Goal: Information Seeking & Learning: Learn about a topic

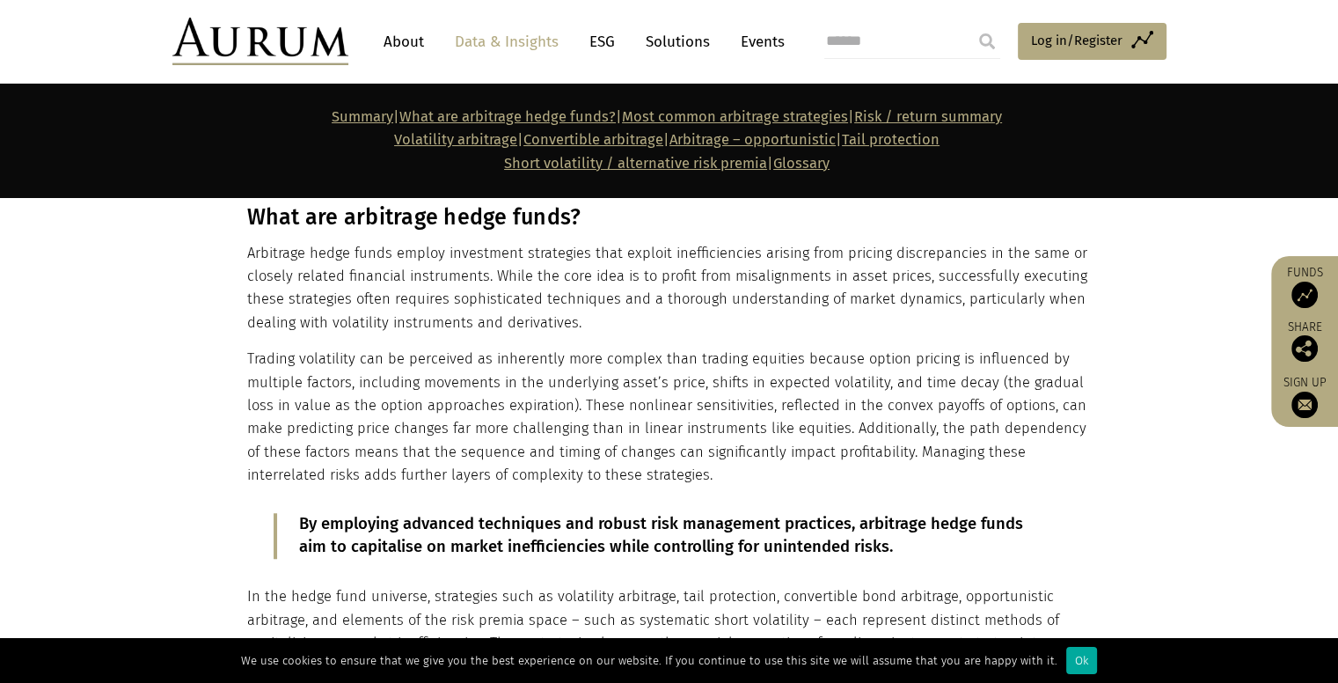
scroll to position [1177, 0]
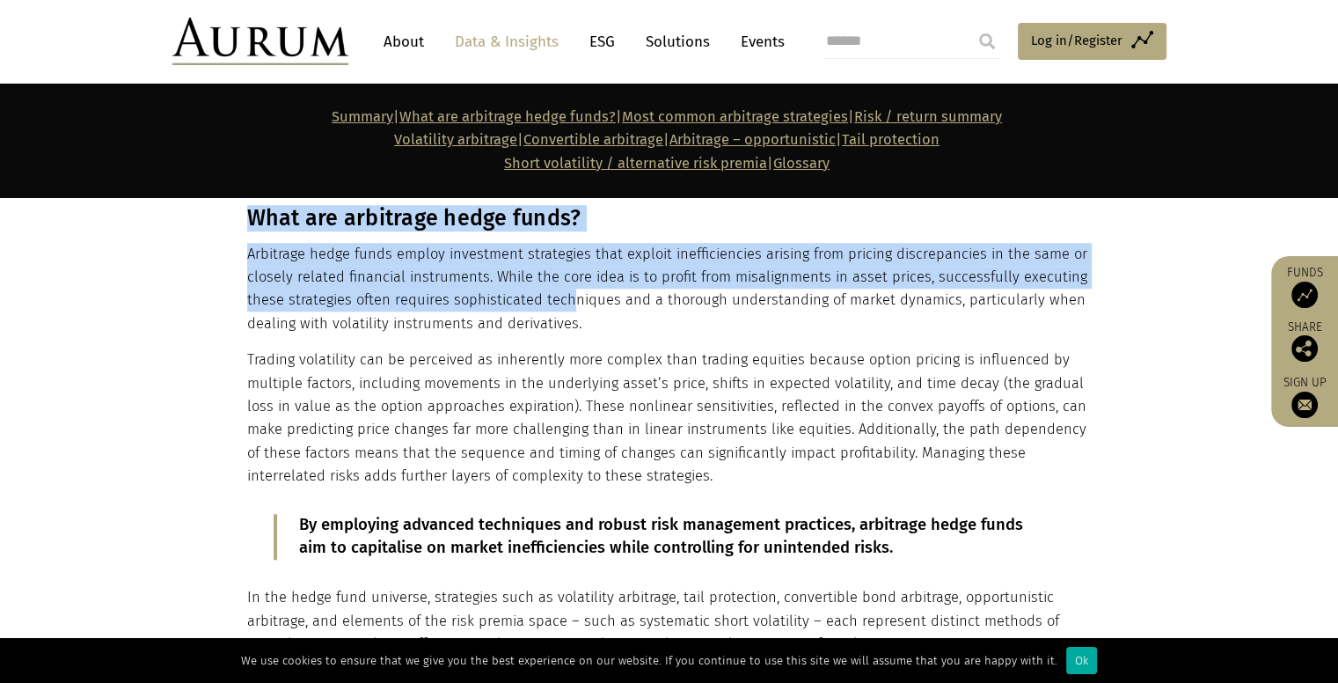
drag, startPoint x: 243, startPoint y: 244, endPoint x: 545, endPoint y: 299, distance: 307.6
click at [545, 299] on div "What are arbitrage hedge funds? Arbitrage hedge funds employ investment strateg…" at bounding box center [670, 495] width 880 height 580
click at [545, 299] on p "Arbitrage hedge funds employ investment strategies that exploit inefficiencies …" at bounding box center [667, 289] width 840 height 93
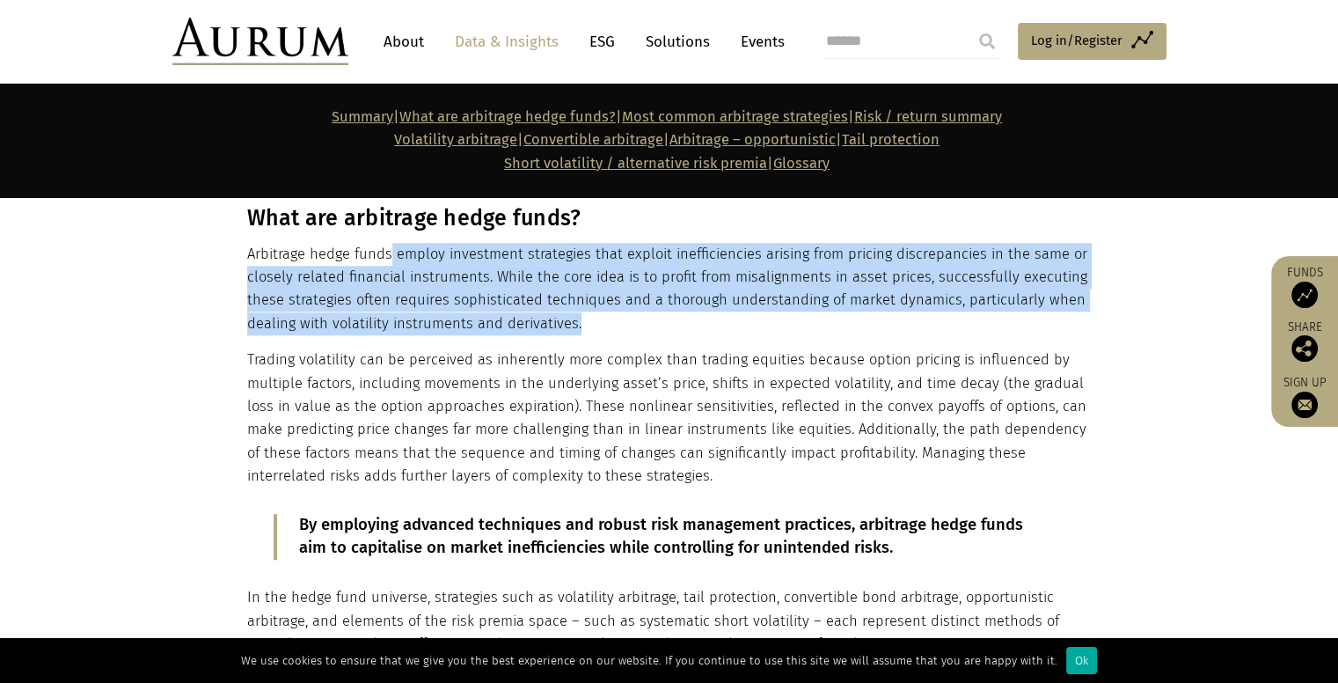
drag, startPoint x: 574, startPoint y: 322, endPoint x: 390, endPoint y: 254, distance: 196.8
click at [390, 254] on p "Arbitrage hedge funds employ investment strategies that exploit inefficiencies …" at bounding box center [667, 289] width 840 height 93
copy p "employ investment strategies that exploit inefficiencies arising from pricing d…"
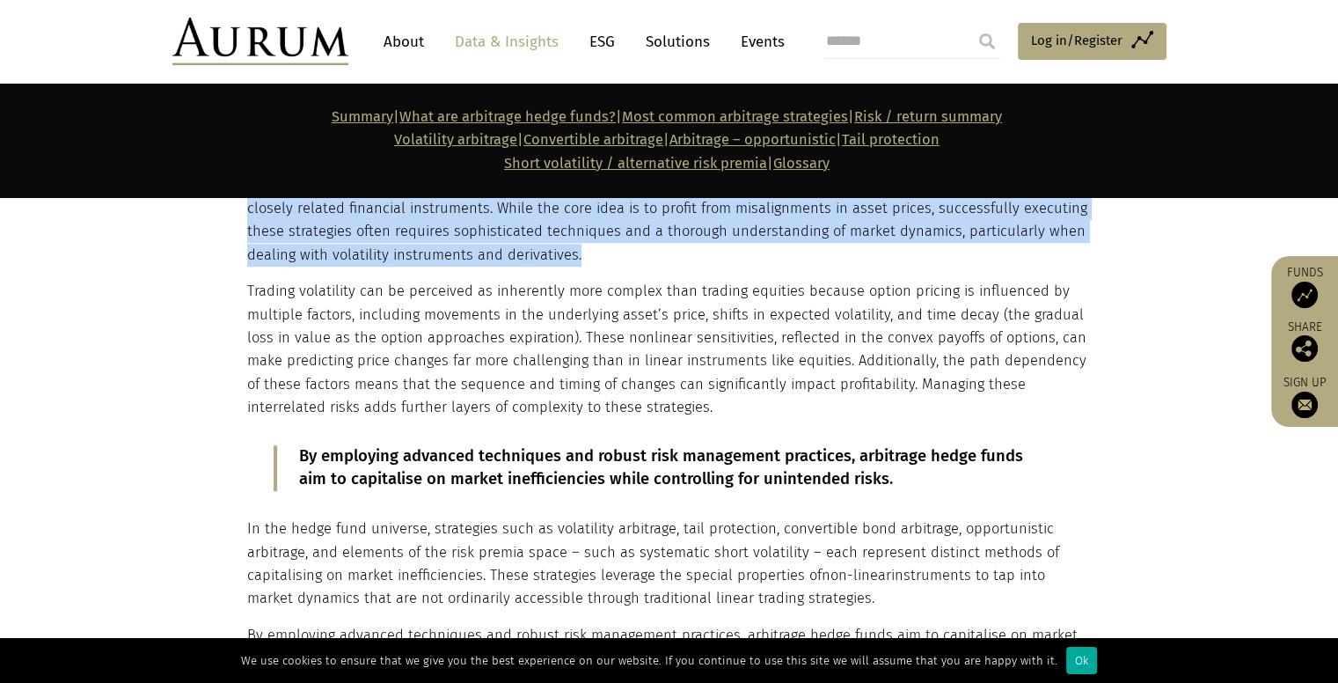
scroll to position [1241, 0]
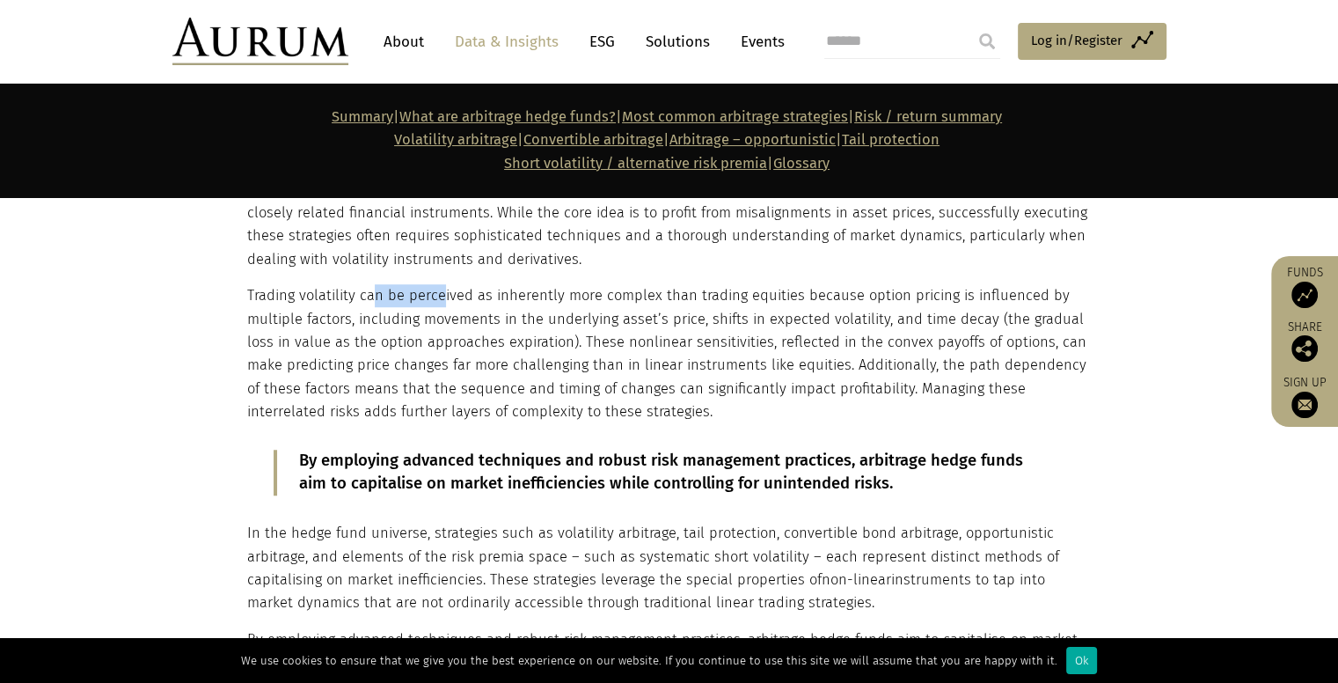
drag, startPoint x: 437, startPoint y: 288, endPoint x: 371, endPoint y: 289, distance: 66.0
click at [371, 289] on p "Trading volatility can be perceived as inherently more complex than trading equ…" at bounding box center [667, 353] width 840 height 139
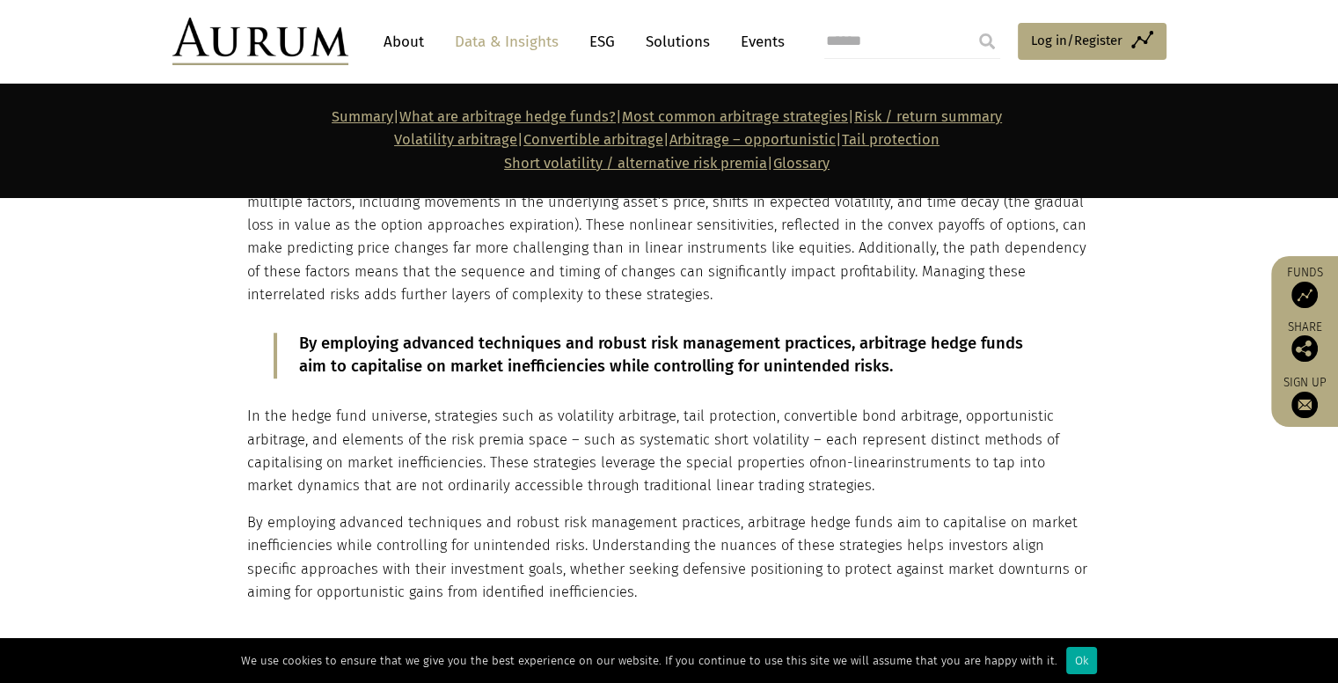
scroll to position [1414, 0]
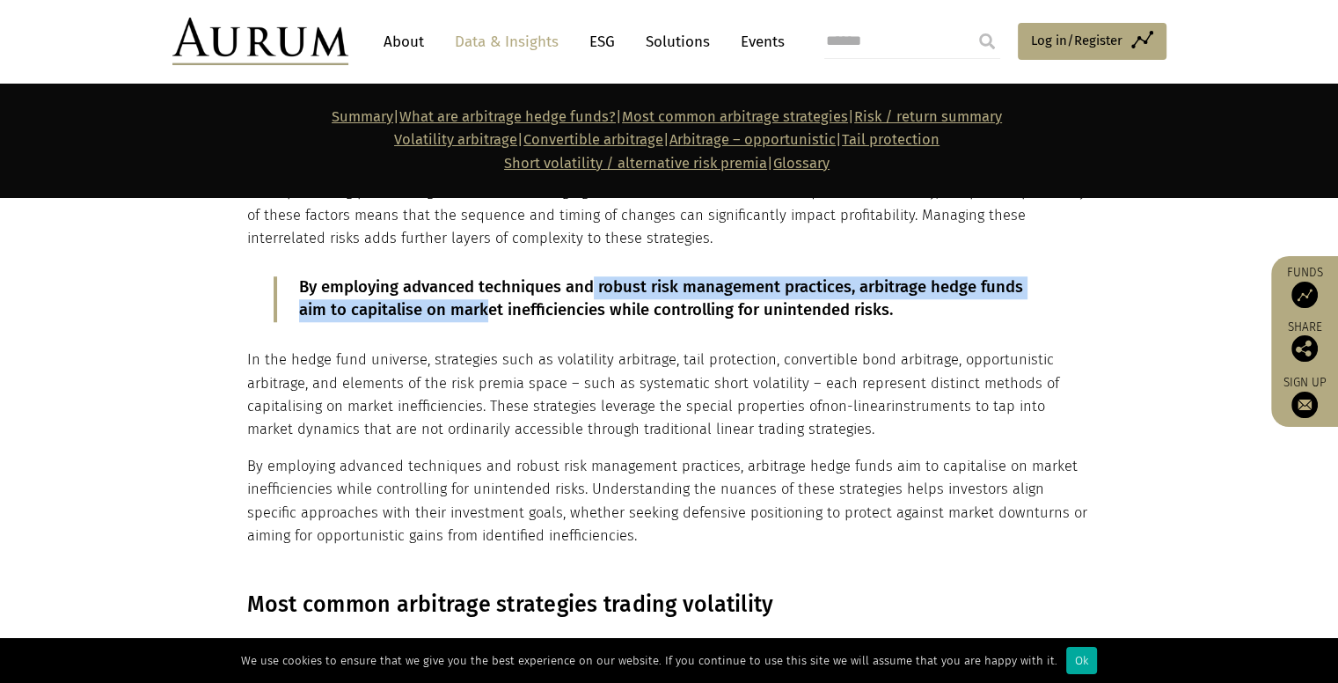
drag, startPoint x: 592, startPoint y: 286, endPoint x: 483, endPoint y: 306, distance: 110.9
click at [483, 306] on p "By employing advanced techniques and robust risk management practices, arbitrag…" at bounding box center [669, 299] width 740 height 46
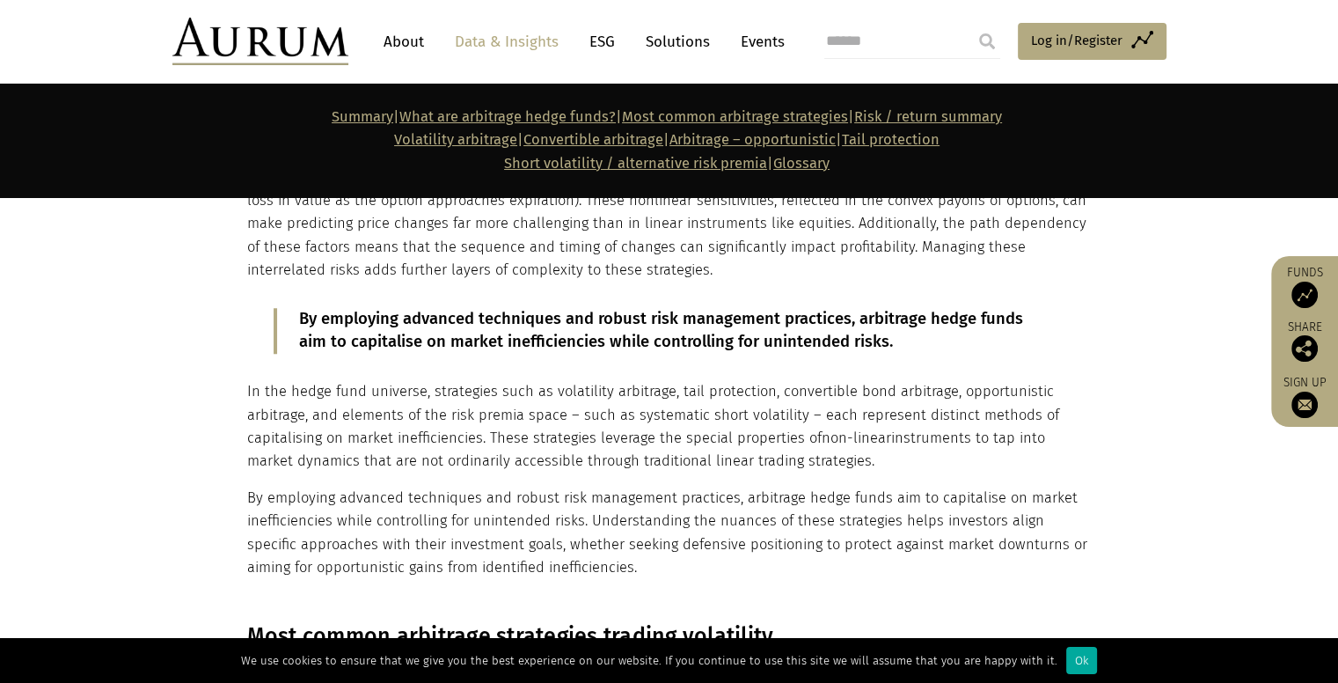
scroll to position [1367, 0]
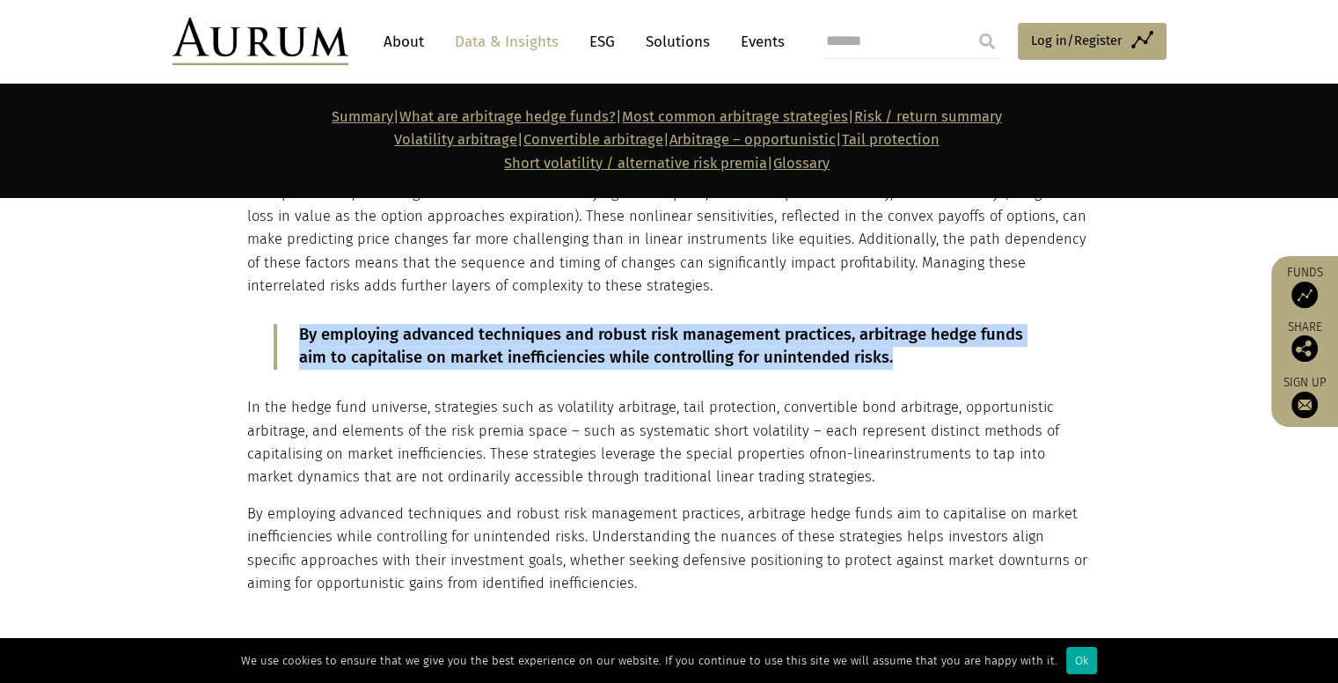
drag, startPoint x: 904, startPoint y: 356, endPoint x: 302, endPoint y: 311, distance: 604.3
click at [302, 311] on div "What are arbitrage hedge funds? Arbitrage hedge funds employ investment strateg…" at bounding box center [667, 305] width 840 height 580
copy p "By employing advanced techniques and robust risk management practices, arbitrag…"
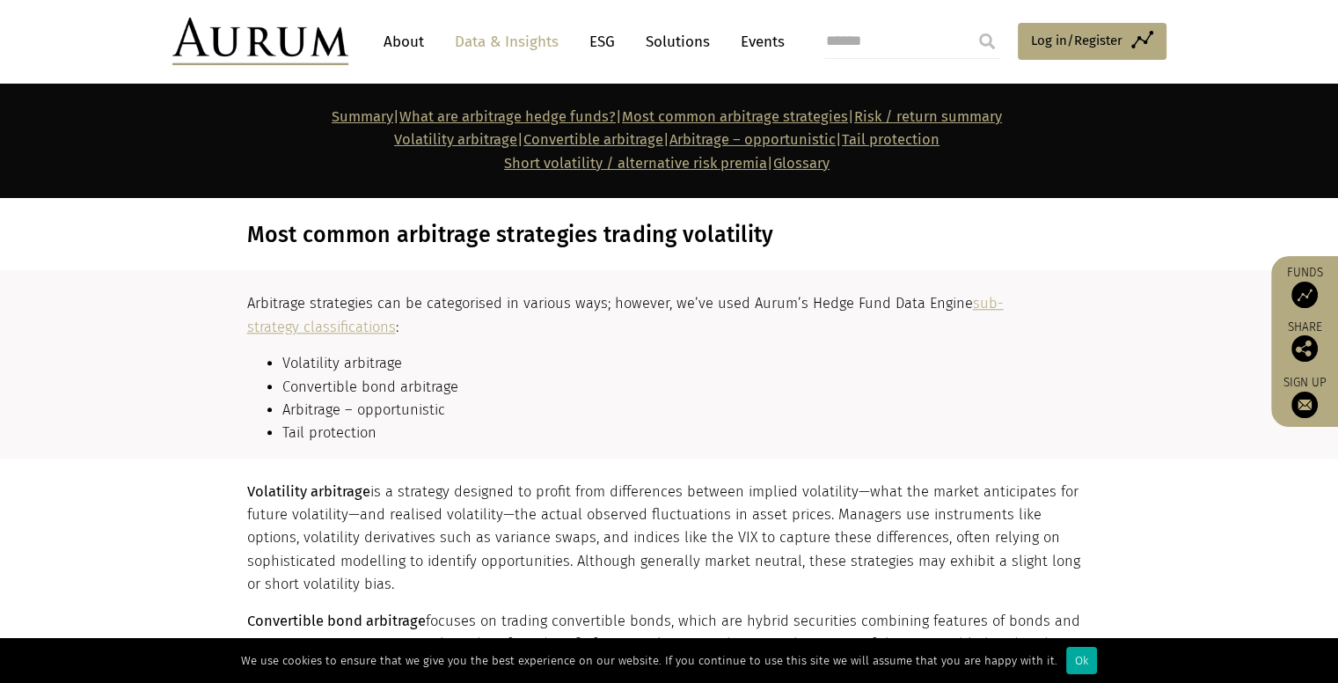
scroll to position [1840, 0]
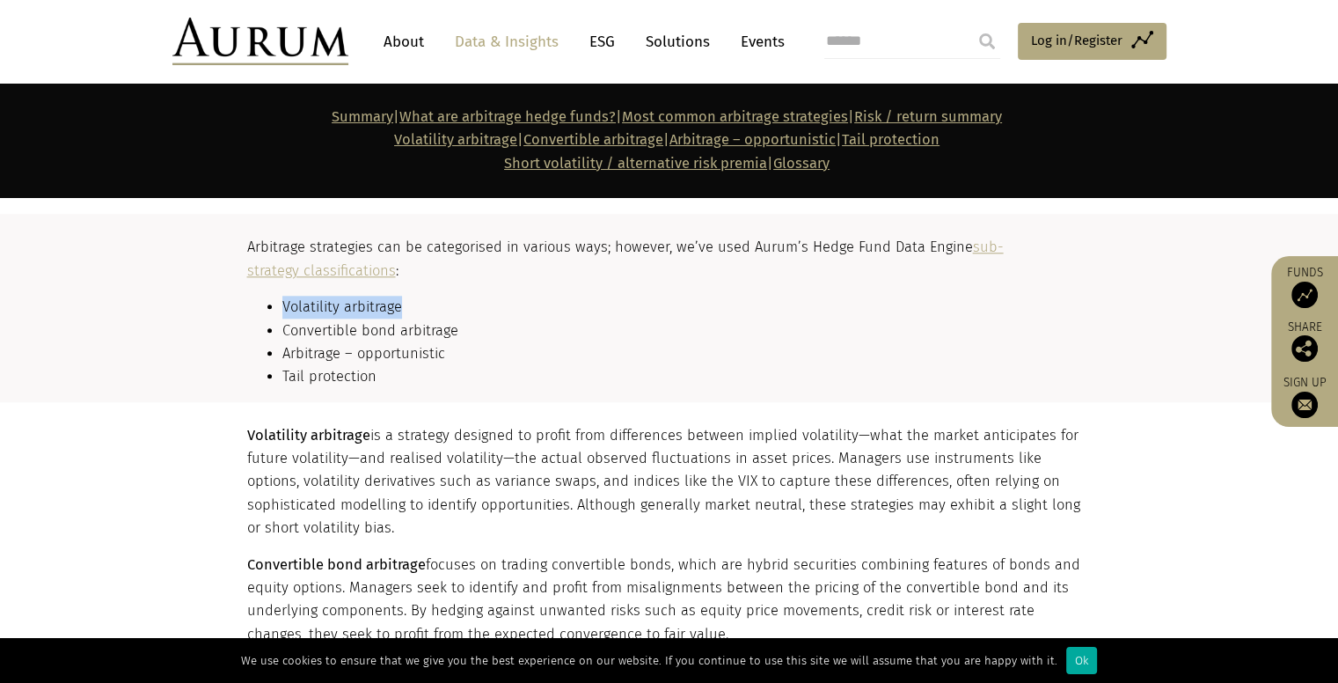
drag, startPoint x: 276, startPoint y: 311, endPoint x: 418, endPoint y: 311, distance: 141.6
click at [418, 311] on ul "Volatility arbitrage Convertible bond arbitrage Arbitrage – opportunistic Tail …" at bounding box center [667, 342] width 840 height 93
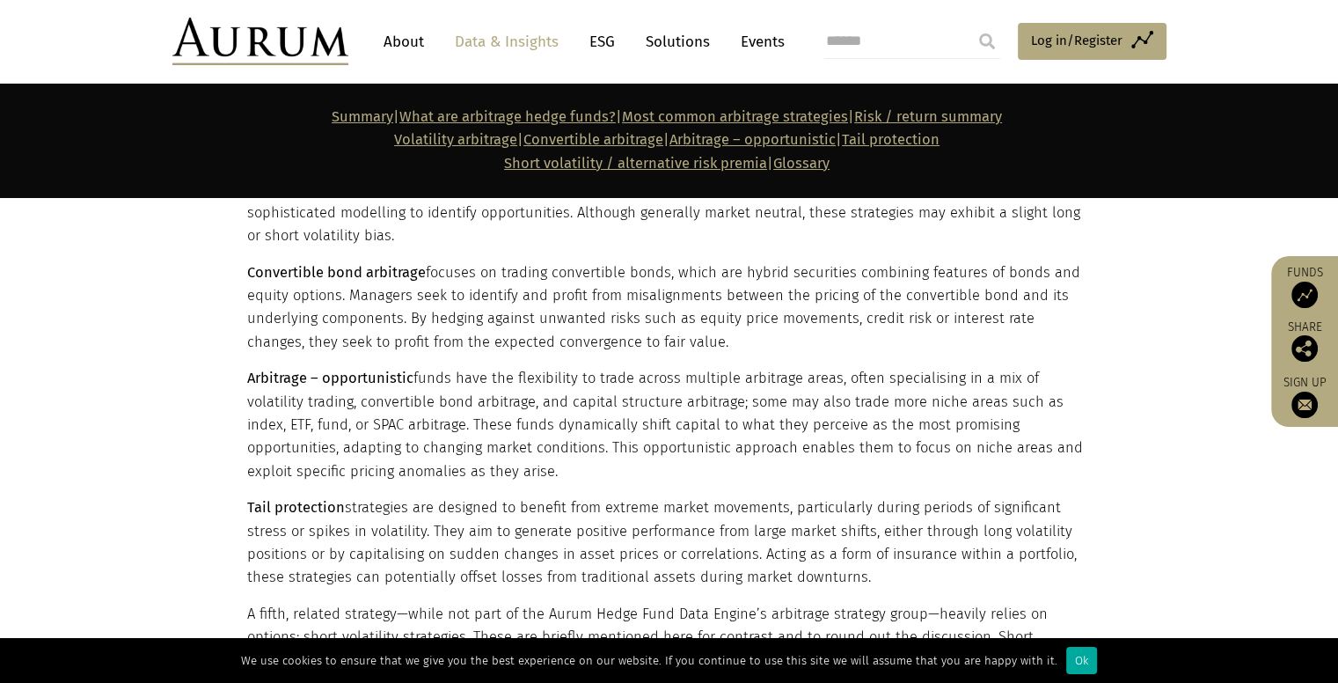
scroll to position [2132, 0]
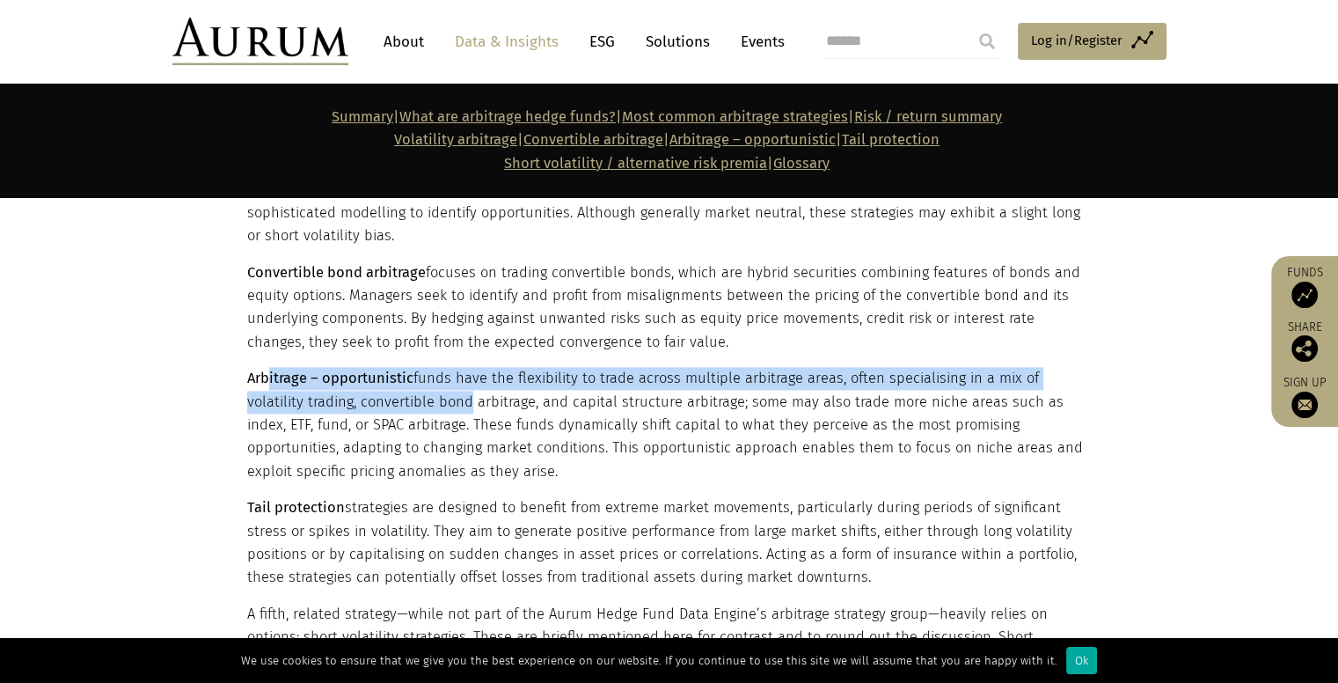
drag, startPoint x: 267, startPoint y: 389, endPoint x: 398, endPoint y: 391, distance: 131.1
click at [398, 391] on p "Arbitrage – opportunistic funds have the flexibility to trade across multiple a…" at bounding box center [667, 425] width 840 height 116
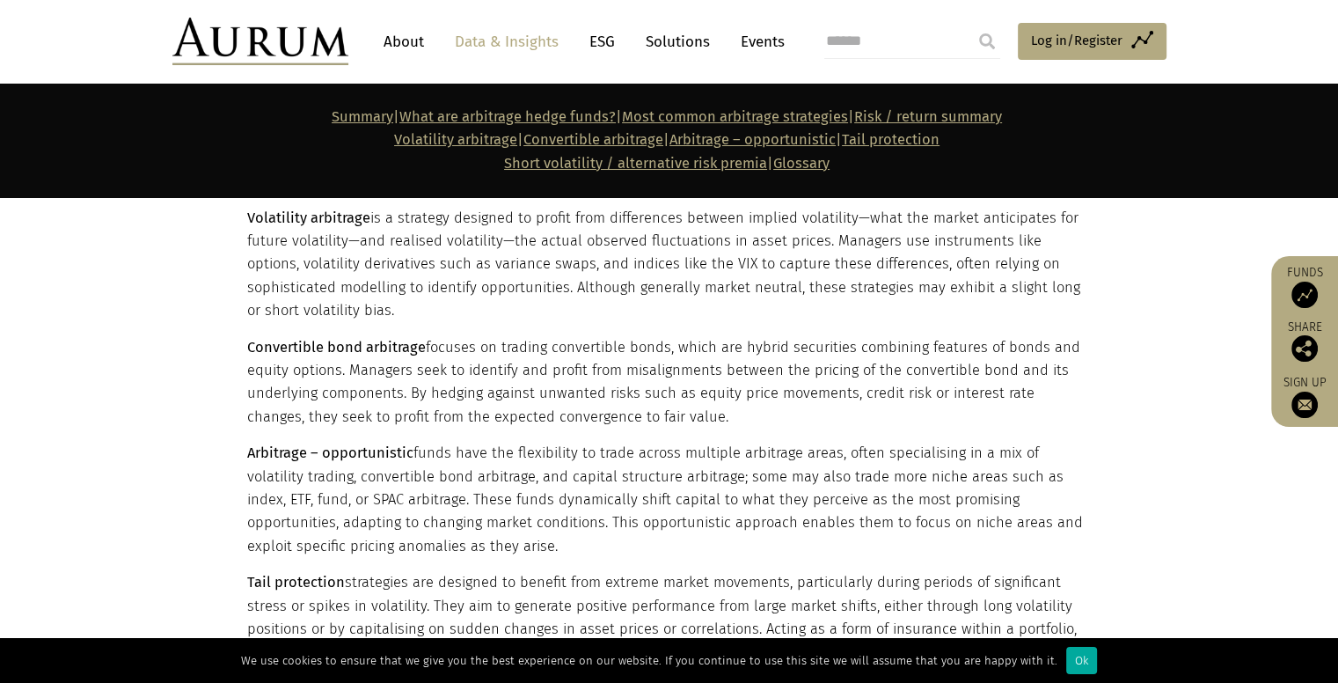
scroll to position [2057, 0]
click at [699, 180] on section "Summary | What are arbitrage hedge funds? | Most common arbitrage strategies | …" at bounding box center [669, 140] width 1338 height 113
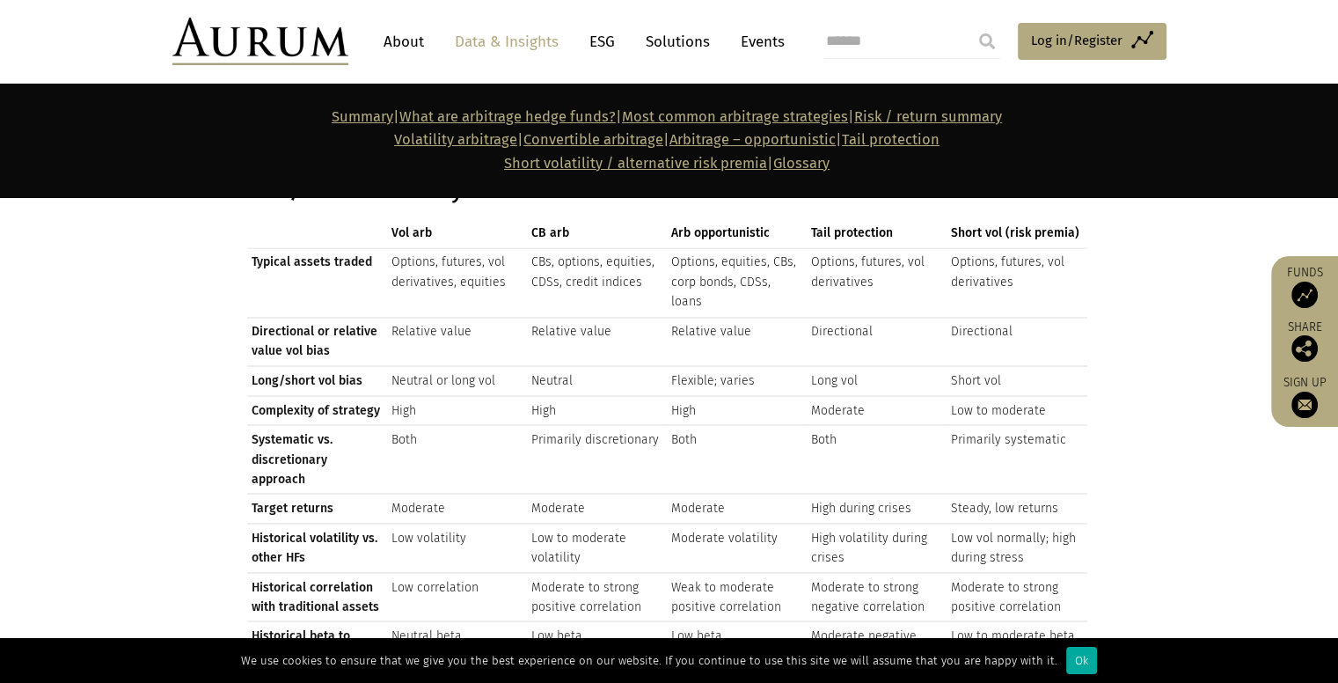
scroll to position [2951, 0]
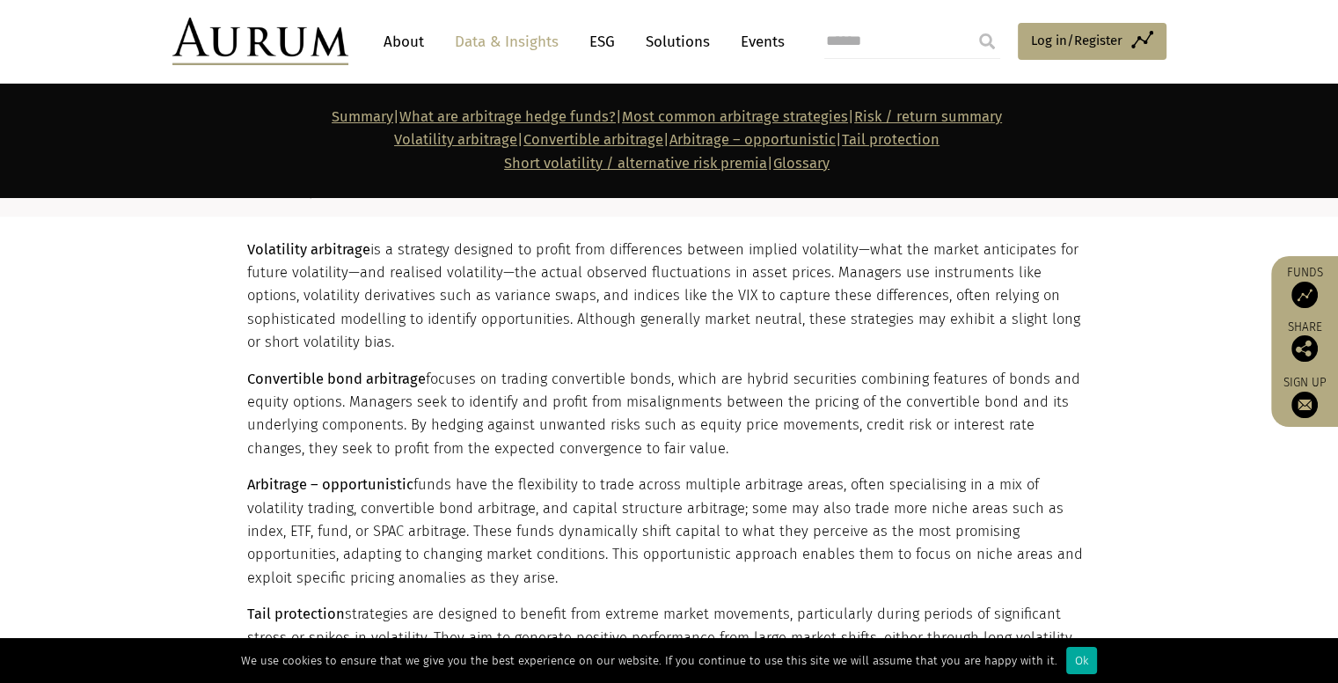
scroll to position [2037, 0]
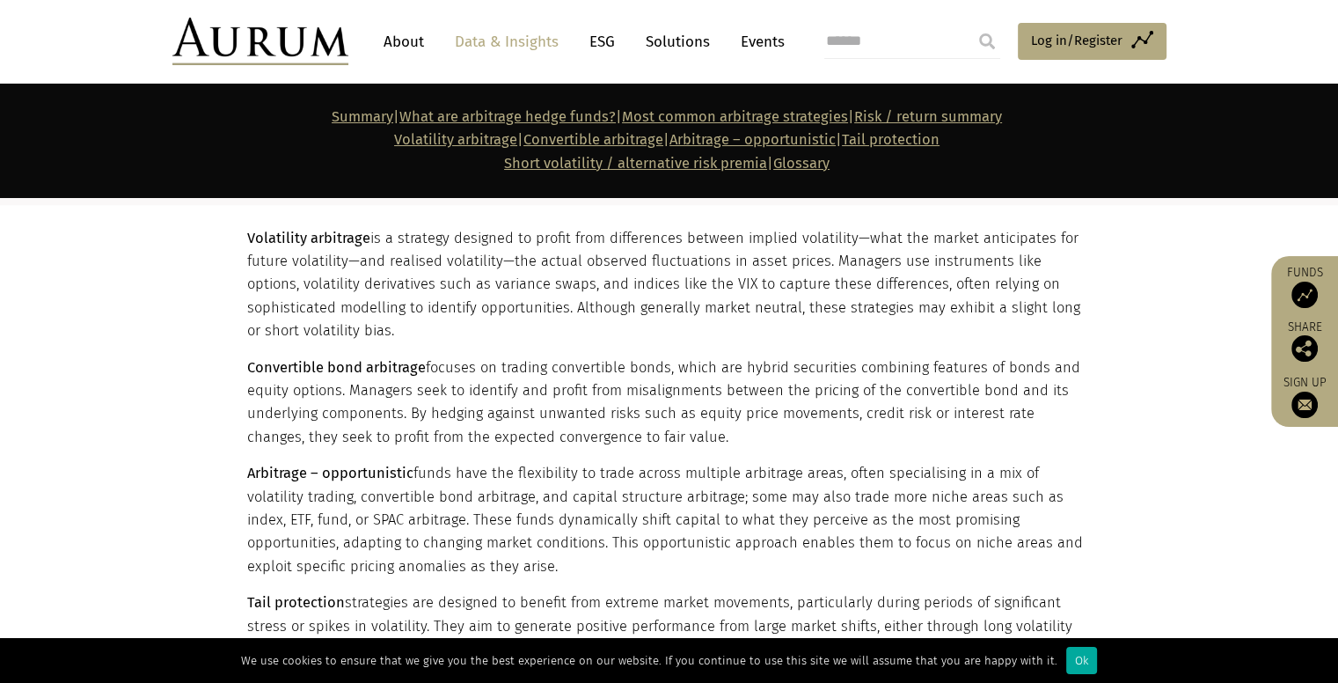
drag, startPoint x: 249, startPoint y: 236, endPoint x: 352, endPoint y: 342, distance: 148.1
click at [352, 342] on p "Volatility arbitrage is a strategy designed to profit from differences between …" at bounding box center [667, 285] width 840 height 116
copy p "Volatility arbitrage is a strategy designed to profit from differences between …"
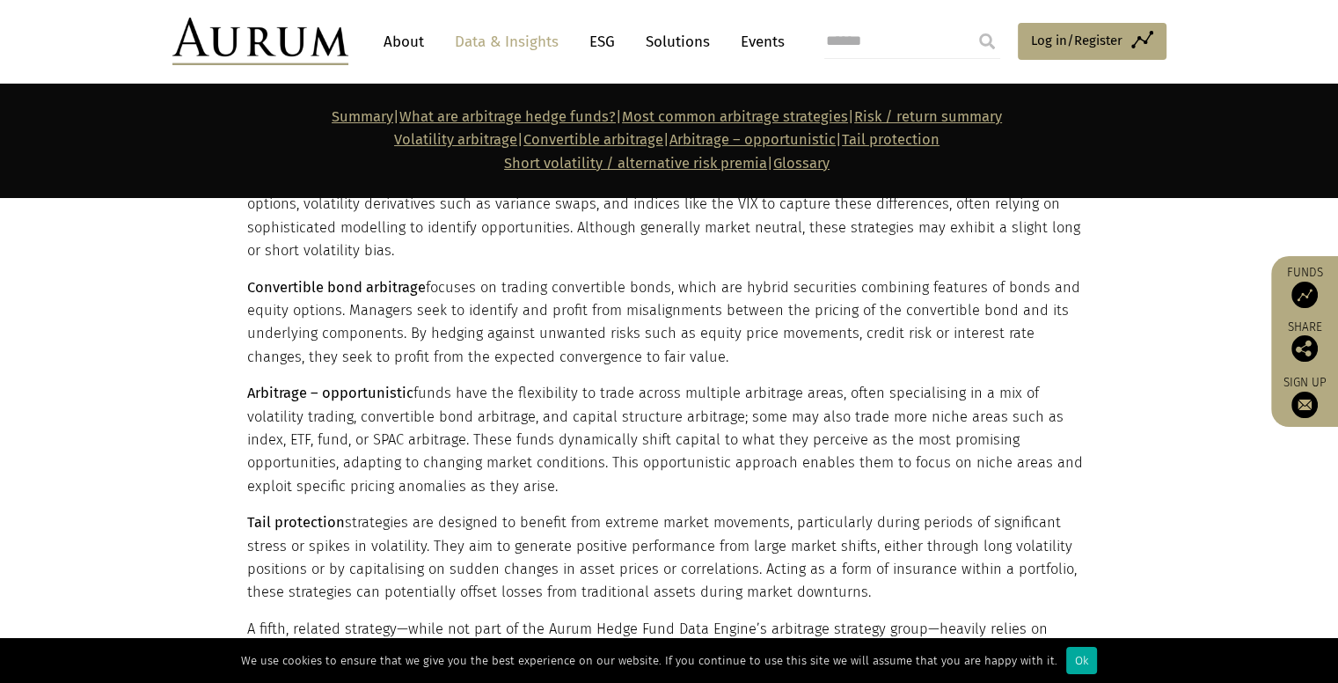
scroll to position [2116, 0]
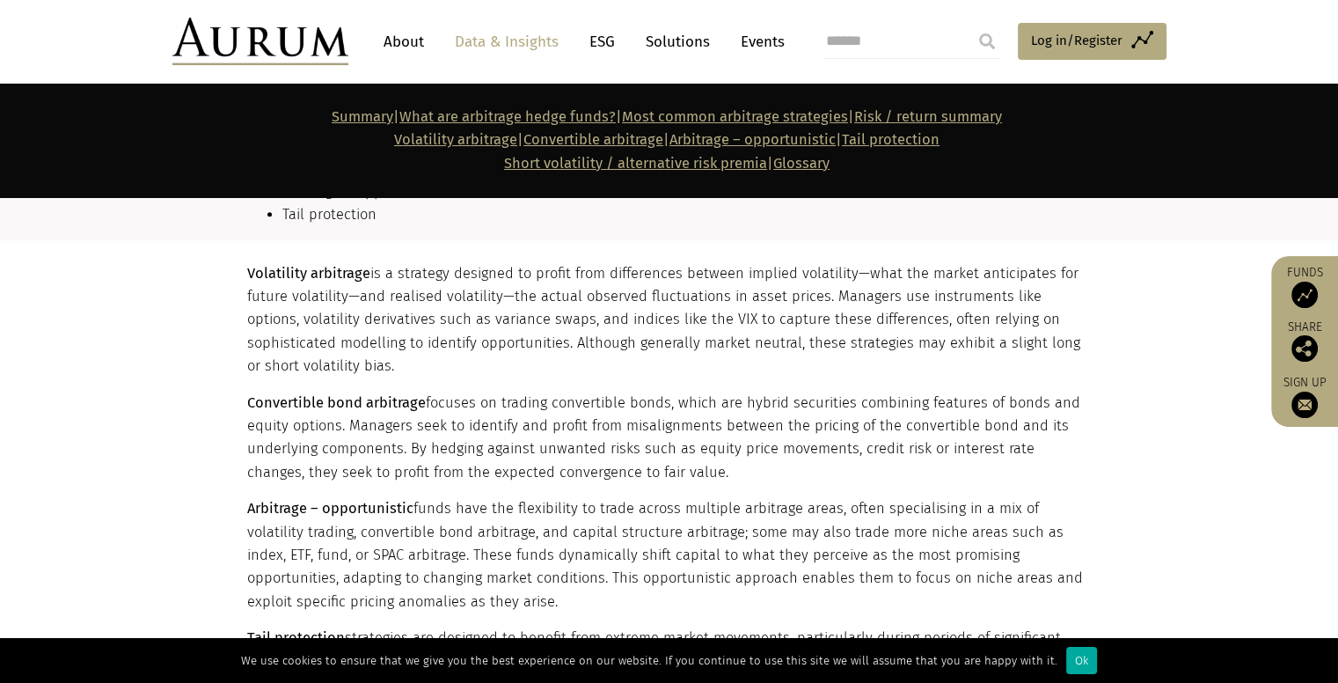
click at [250, 321] on p "Volatility arbitrage is a strategy designed to profit from differences between …" at bounding box center [667, 320] width 840 height 116
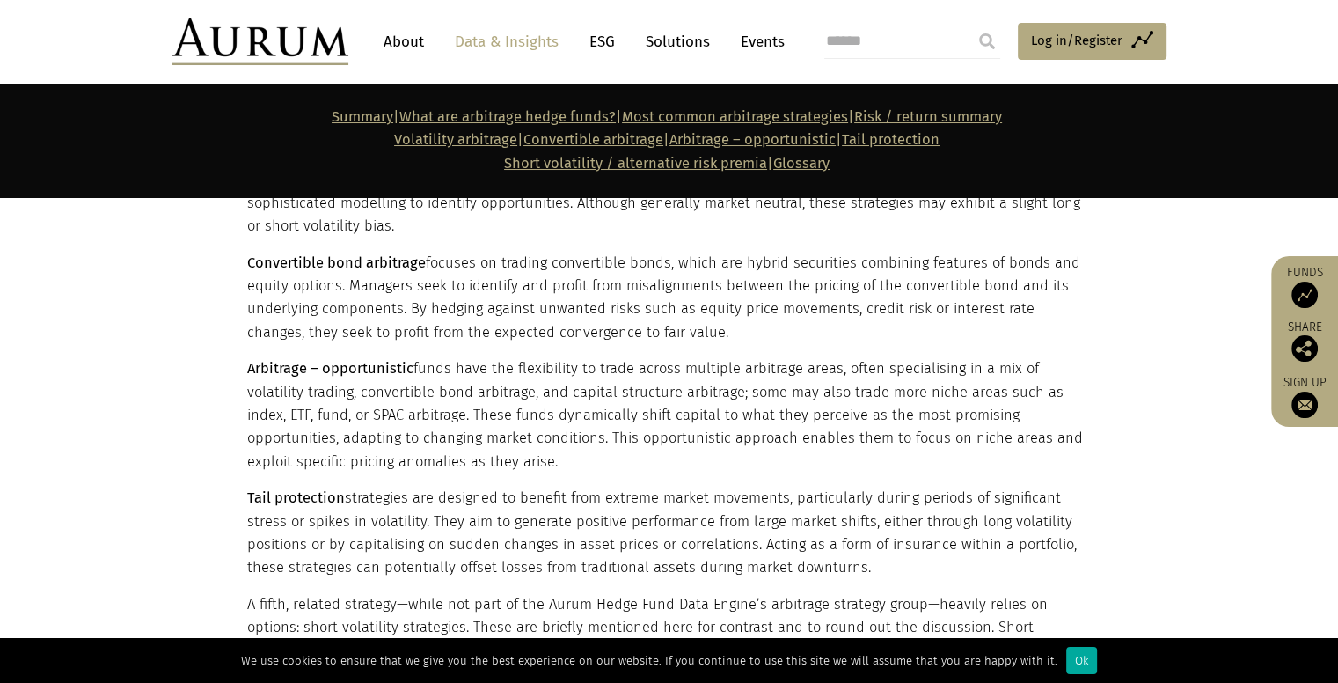
scroll to position [2143, 0]
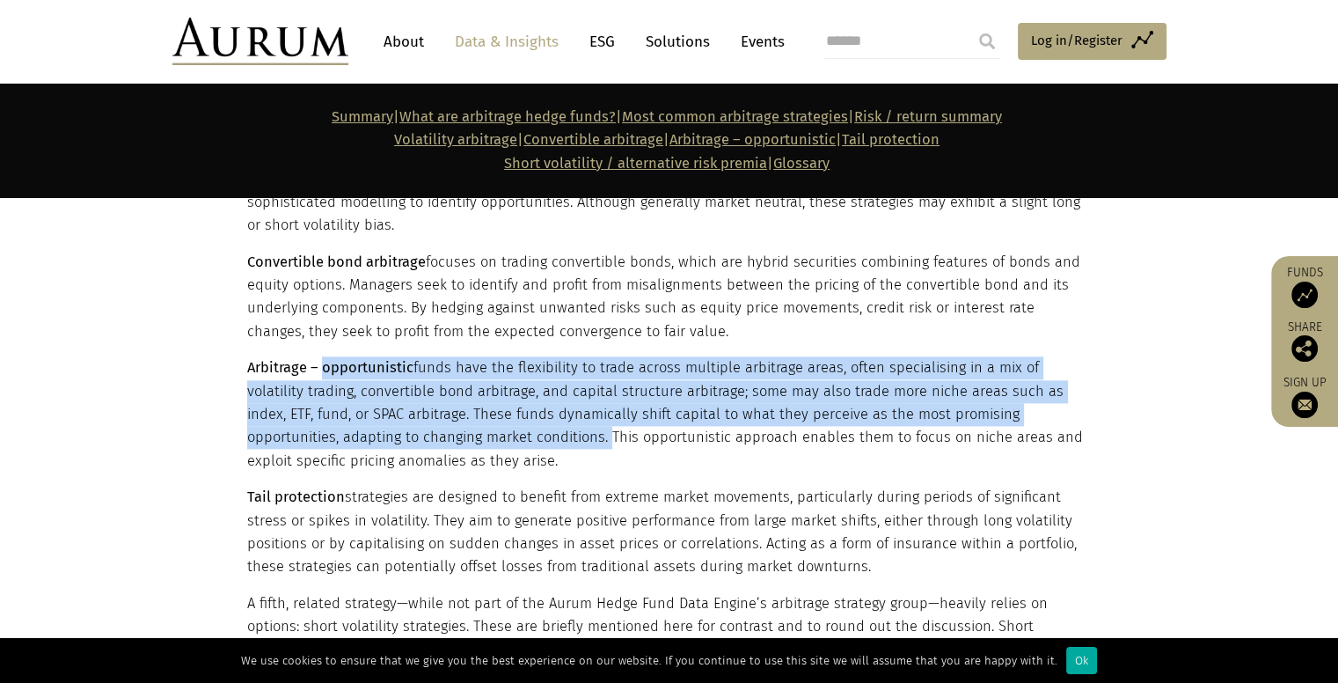
drag, startPoint x: 321, startPoint y: 370, endPoint x: 507, endPoint y: 431, distance: 195.3
click at [507, 431] on p "Arbitrage – opportunistic funds have the flexibility to trade across multiple a…" at bounding box center [667, 414] width 840 height 116
copy p "opportunistic funds have the flexibility to trade across multiple arbitrage are…"
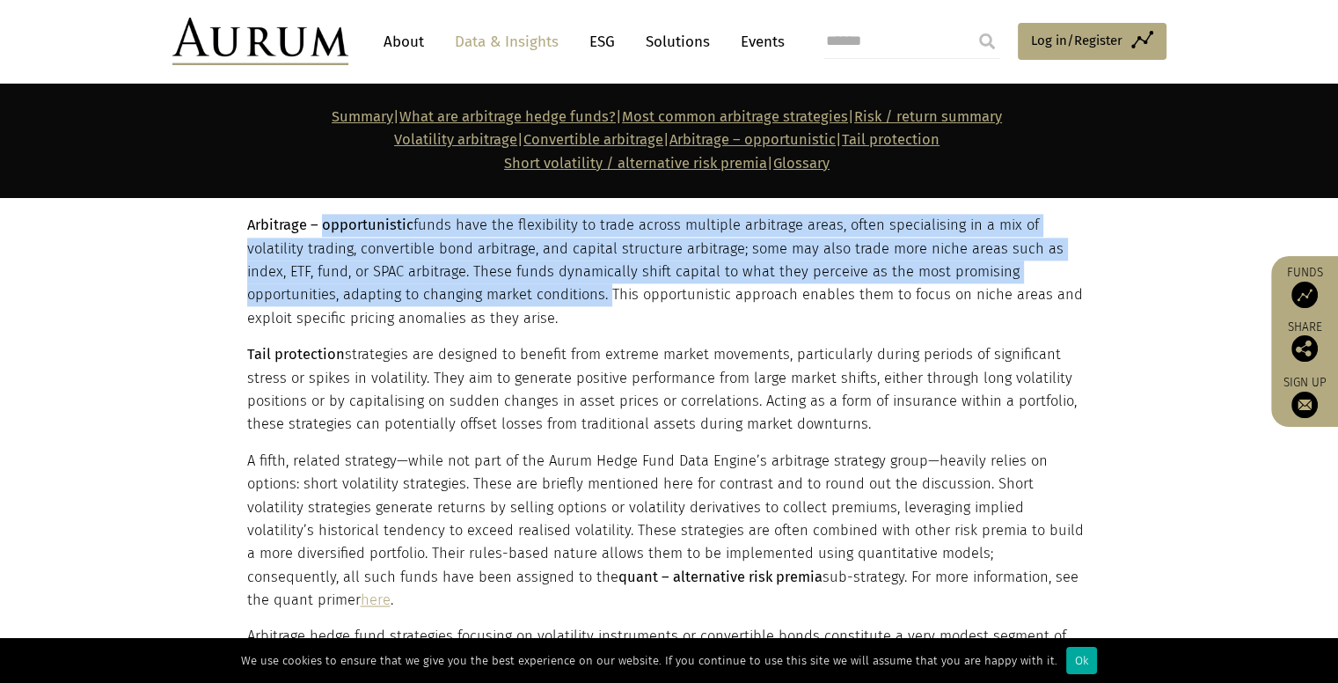
scroll to position [2287, 0]
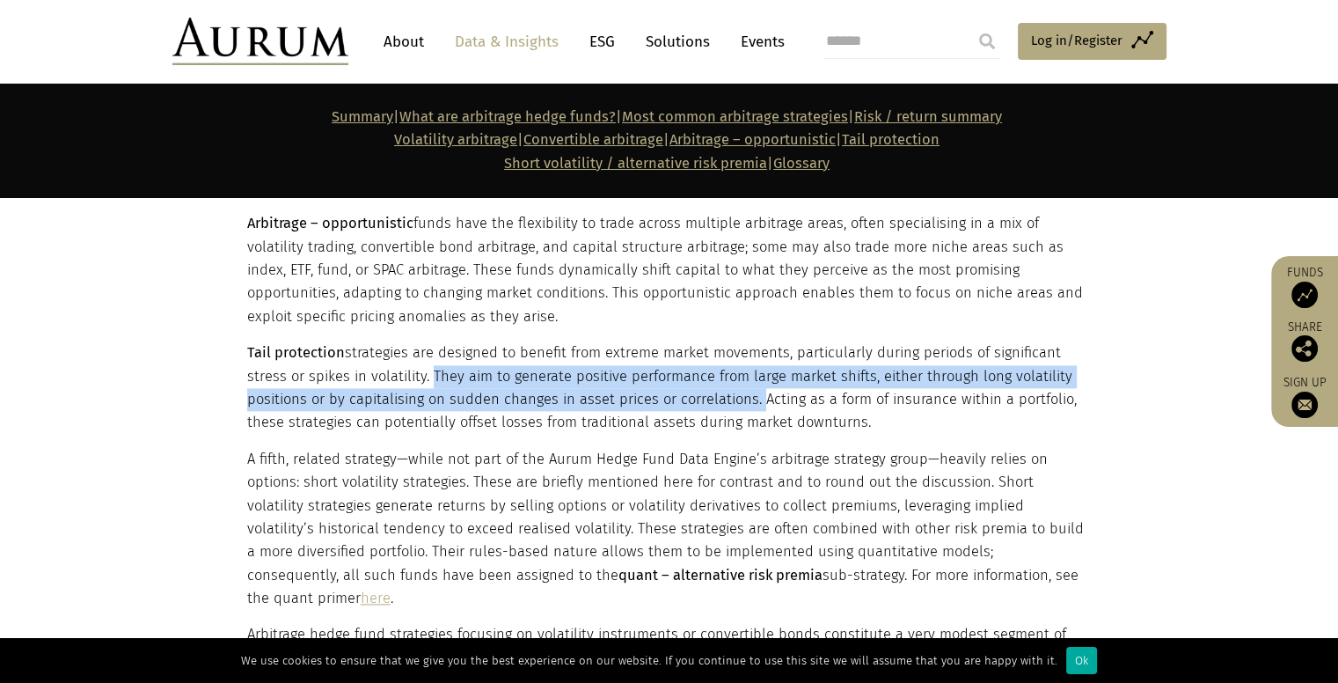
drag, startPoint x: 432, startPoint y: 377, endPoint x: 753, endPoint y: 396, distance: 321.6
click at [753, 396] on p "Tail protection strategies are designed to benefit from extreme market movement…" at bounding box center [667, 387] width 840 height 93
copy p "They aim to generate positive performance from large market shifts, either thro…"
